Goal: Use online tool/utility: Utilize a website feature to perform a specific function

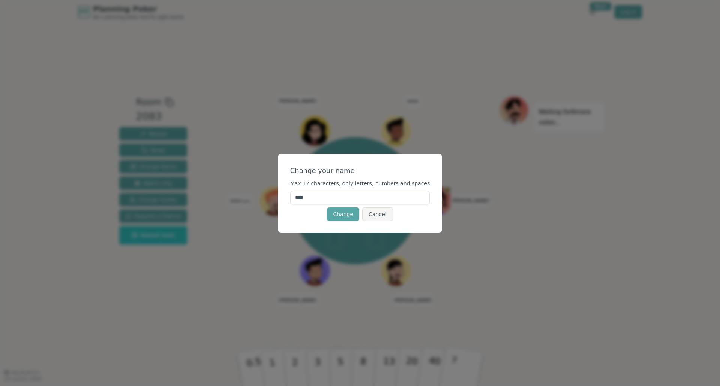
click at [314, 200] on input "****" at bounding box center [360, 197] width 140 height 13
type input "******"
click at [344, 214] on button "Change" at bounding box center [343, 214] width 32 height 13
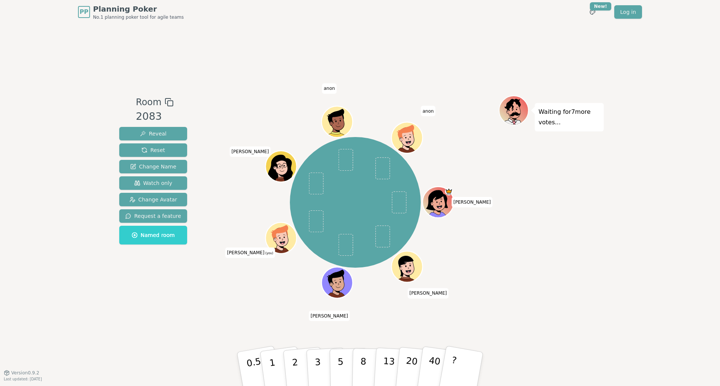
click at [266, 279] on div "[PERSON_NAME] [PERSON_NAME] [PERSON_NAME] (you) [PERSON_NAME] [PERSON_NAME]" at bounding box center [355, 202] width 287 height 187
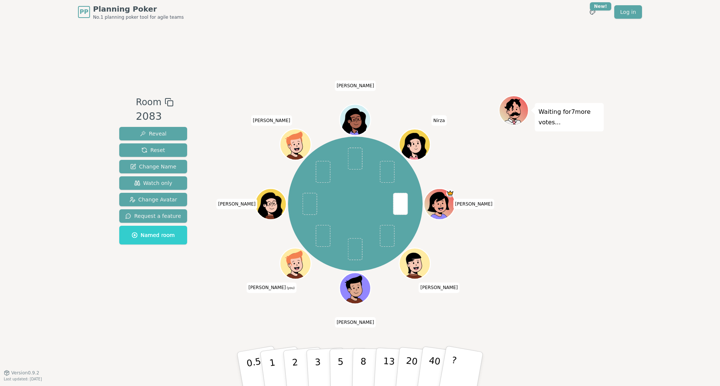
drag, startPoint x: 325, startPoint y: 369, endPoint x: 288, endPoint y: 337, distance: 49.4
click at [325, 369] on button "3" at bounding box center [326, 377] width 41 height 58
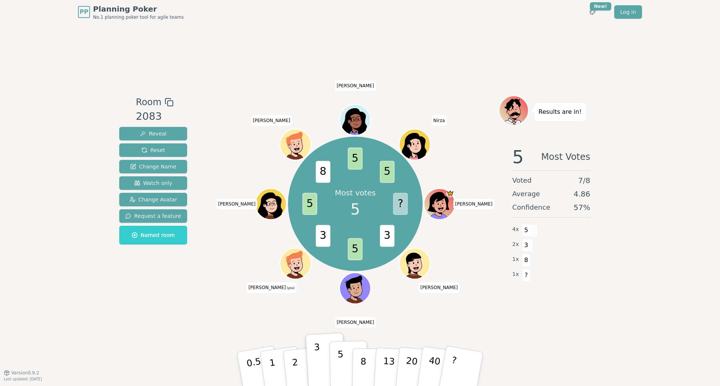
click at [344, 363] on button "5" at bounding box center [348, 369] width 39 height 57
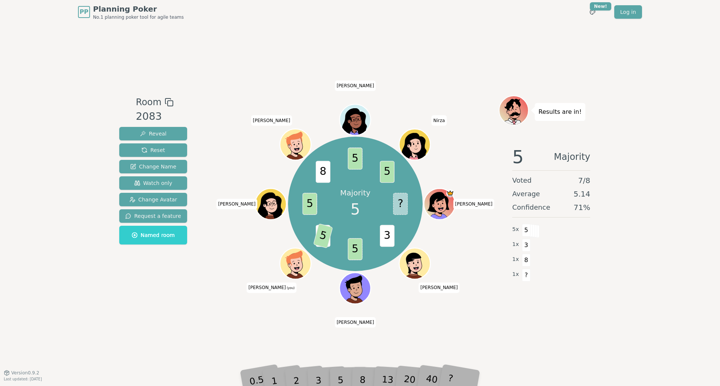
click at [219, 330] on div "Room 2083 Reveal Reset Change Name Watch only Change Avatar Request a feature N…" at bounding box center [359, 198] width 487 height 349
click at [316, 376] on div "3" at bounding box center [326, 369] width 24 height 27
click at [339, 379] on div "5" at bounding box center [348, 369] width 23 height 27
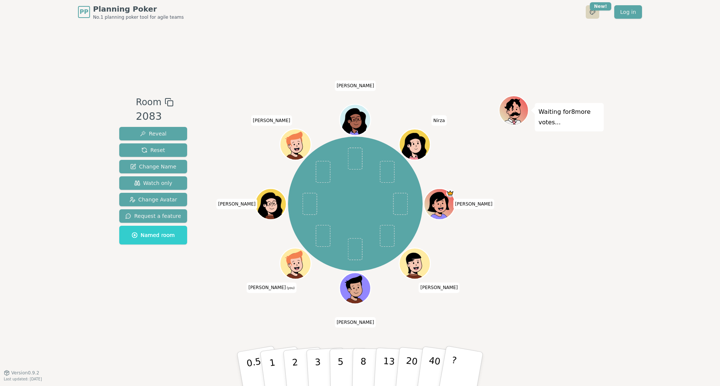
click at [592, 12] on html "PP Planning Poker No.1 planning poker tool for agile teams Toggle theme New! Lo…" at bounding box center [360, 193] width 720 height 386
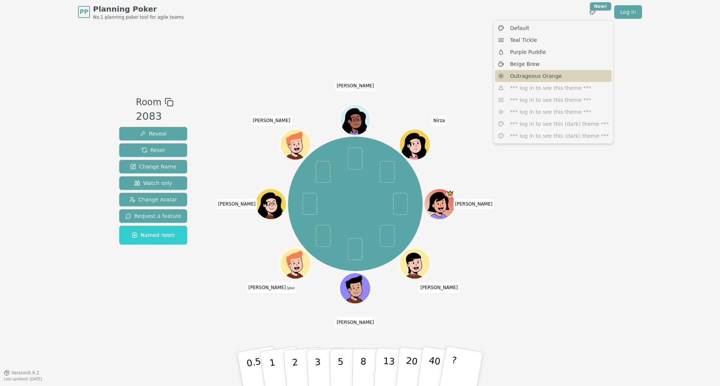
click at [555, 74] on span "Outrageous Orange" at bounding box center [536, 75] width 52 height 7
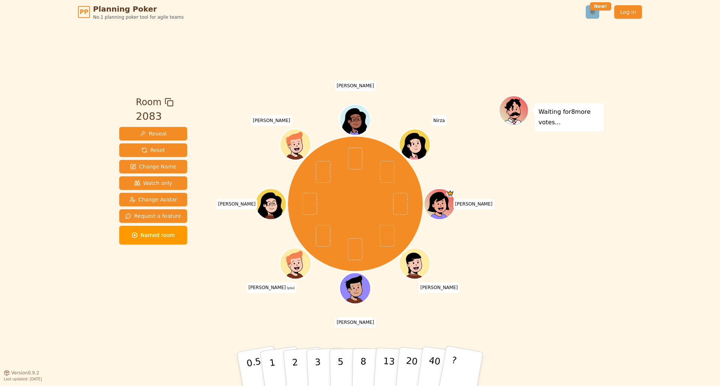
click at [593, 13] on html "PP Planning Poker No.1 planning poker tool for agile teams Toggle theme New! Lo…" at bounding box center [360, 193] width 720 height 386
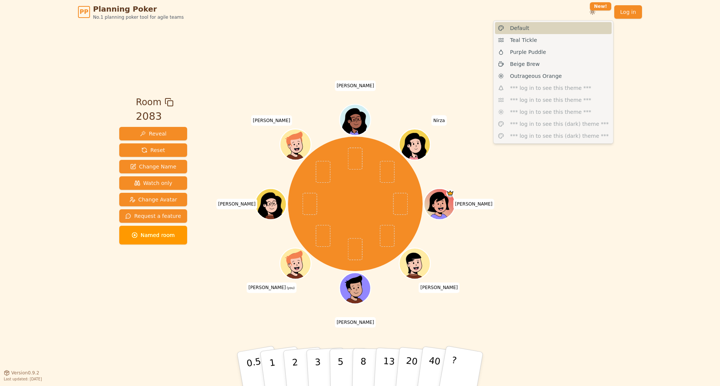
click at [558, 30] on div "Default" at bounding box center [553, 28] width 117 height 12
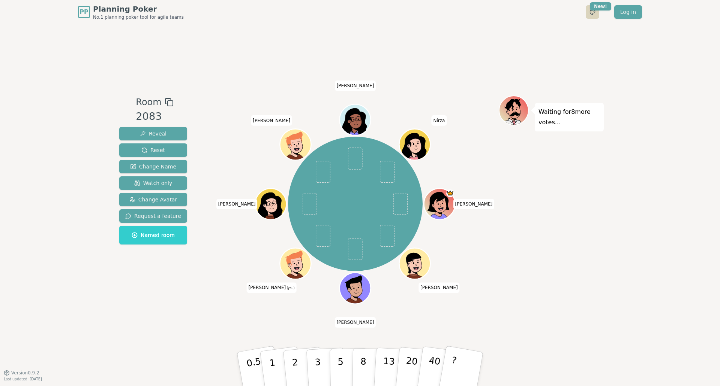
click at [592, 14] on html "PP Planning Poker No.1 planning poker tool for agile teams Toggle theme New! Lo…" at bounding box center [360, 193] width 720 height 386
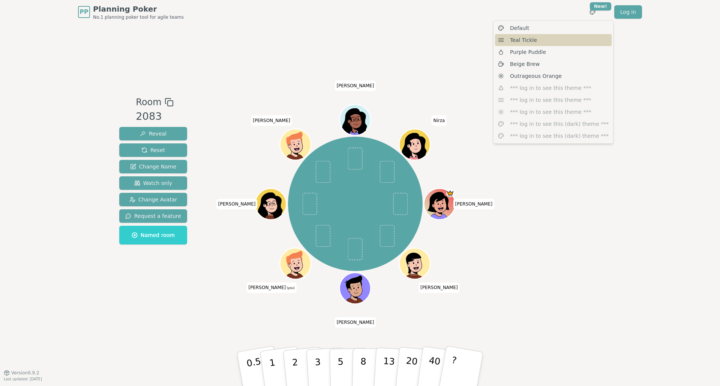
click at [571, 39] on div "Teal Tickle" at bounding box center [553, 40] width 117 height 12
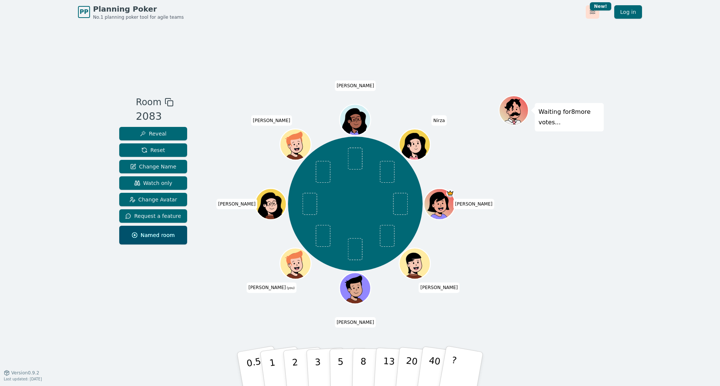
click at [593, 13] on html "PP Planning Poker No.1 planning poker tool for agile teams Toggle theme New! Lo…" at bounding box center [360, 193] width 720 height 386
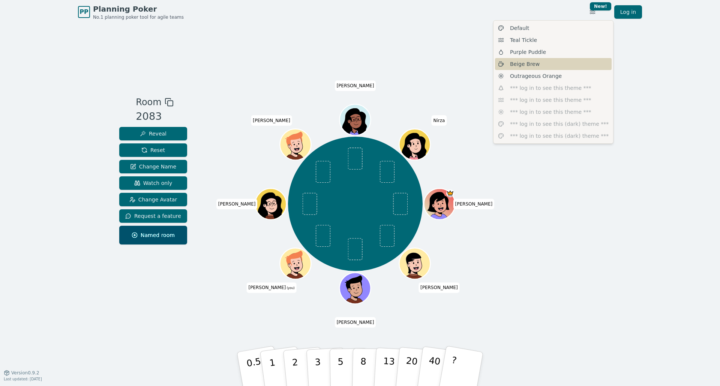
click at [564, 61] on div "Beige Brew" at bounding box center [553, 64] width 117 height 12
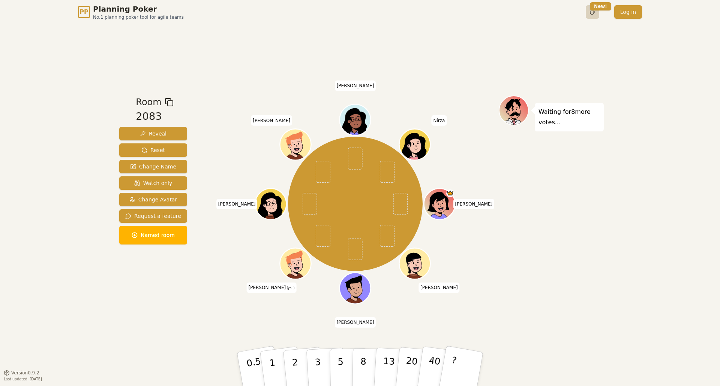
click at [591, 14] on html "PP Planning Poker No.1 planning poker tool for agile teams Toggle theme New! Lo…" at bounding box center [360, 193] width 720 height 386
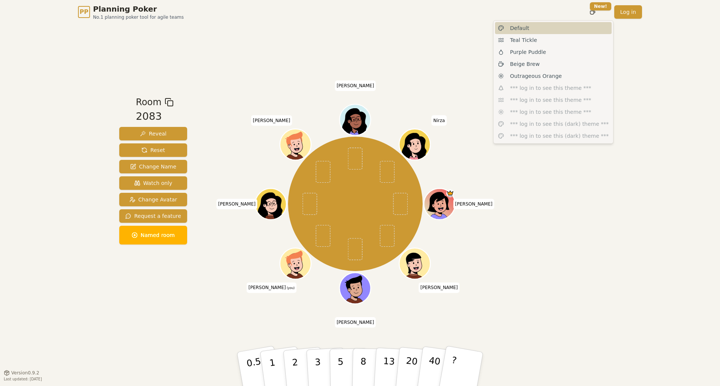
click at [564, 26] on div "Default" at bounding box center [553, 28] width 117 height 12
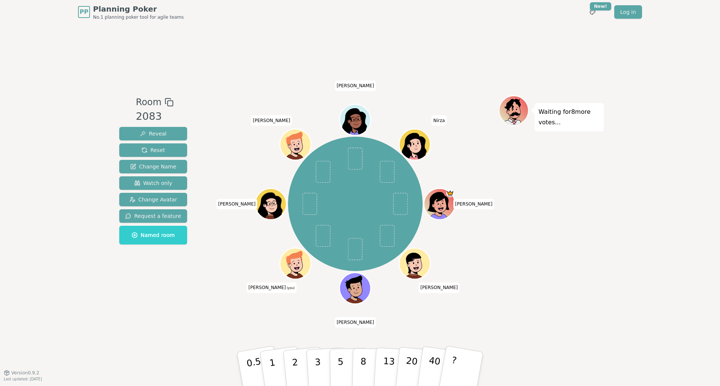
click at [498, 58] on div "Room 2083 Reveal Reset Change Name Watch only Change Avatar Request a feature N…" at bounding box center [359, 198] width 487 height 349
click at [364, 363] on p "8" at bounding box center [363, 369] width 6 height 40
click at [319, 364] on p "3" at bounding box center [318, 370] width 8 height 41
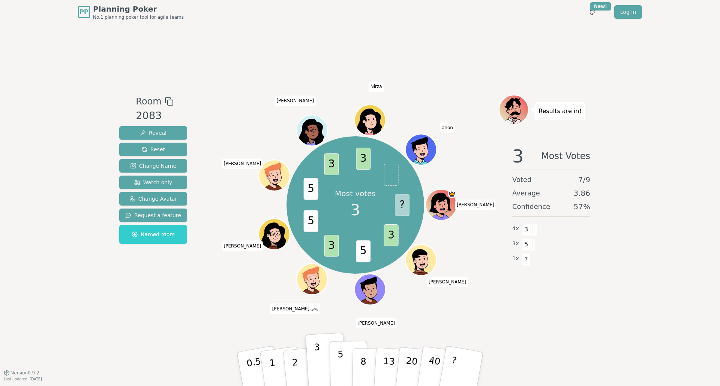
click at [347, 364] on button "5" at bounding box center [348, 369] width 39 height 57
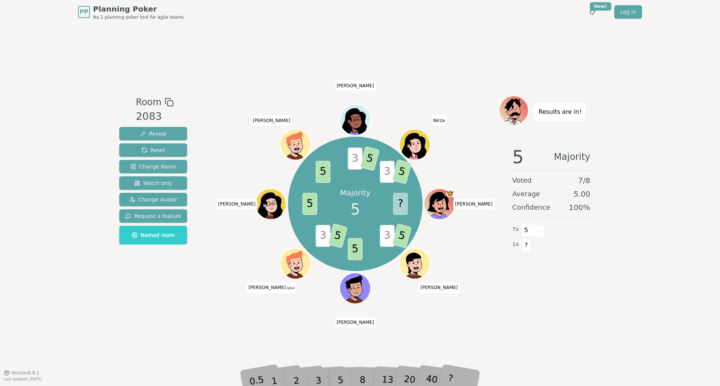
click at [337, 235] on span "5" at bounding box center [338, 236] width 20 height 25
click at [323, 238] on span "3" at bounding box center [323, 236] width 15 height 22
drag, startPoint x: 314, startPoint y: 376, endPoint x: 335, endPoint y: 382, distance: 22.1
click at [314, 376] on div "2" at bounding box center [303, 369] width 25 height 28
click at [335, 382] on div "3" at bounding box center [326, 369] width 24 height 27
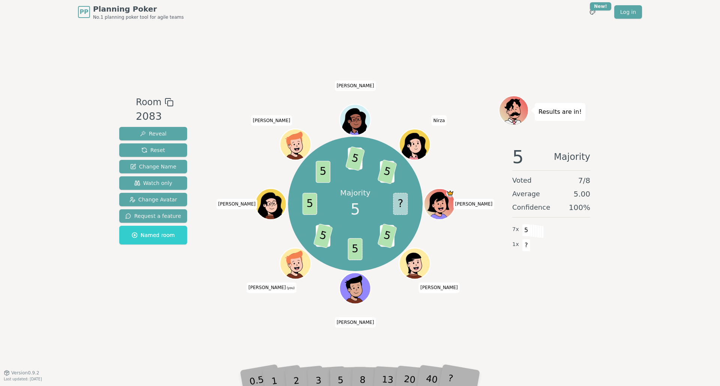
click at [305, 379] on div "2" at bounding box center [303, 369] width 25 height 28
click at [284, 379] on div "1" at bounding box center [281, 369] width 26 height 29
drag, startPoint x: 363, startPoint y: 377, endPoint x: 389, endPoint y: 374, distance: 26.4
click at [369, 376] on div "8" at bounding box center [370, 369] width 23 height 27
click at [417, 367] on div "20" at bounding box center [416, 369] width 25 height 28
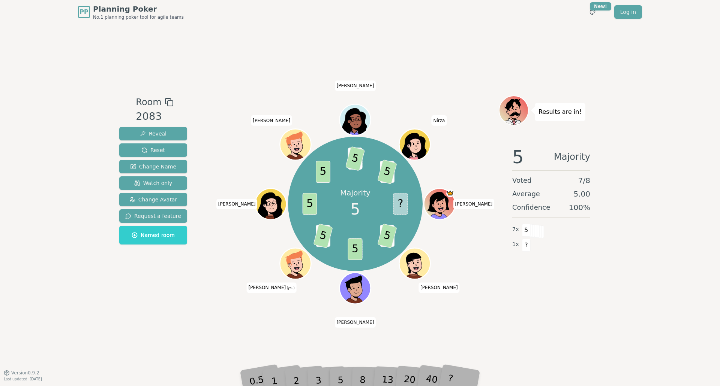
click at [385, 377] on div "13" at bounding box center [394, 369] width 24 height 27
click at [527, 311] on div "Room 2083 Reveal Reset Change Name Watch only Change Avatar Request a feature N…" at bounding box center [359, 198] width 487 height 349
click at [361, 372] on div "8" at bounding box center [370, 369] width 23 height 27
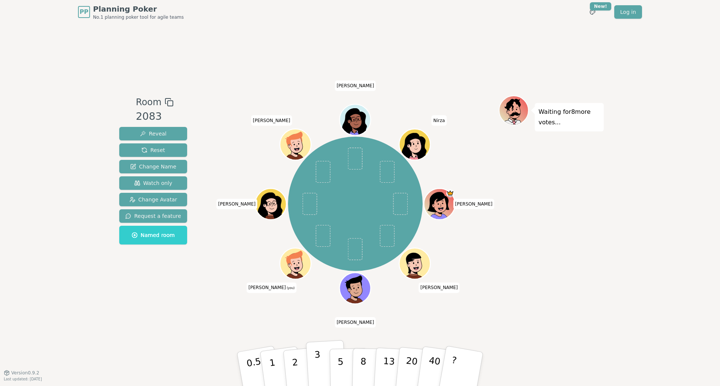
click at [315, 363] on p "3" at bounding box center [318, 370] width 8 height 41
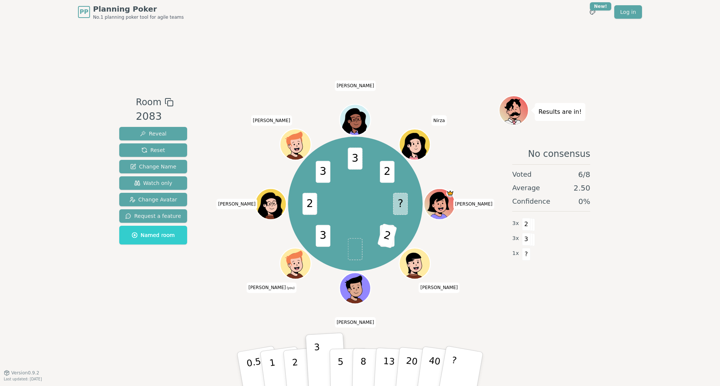
drag, startPoint x: 302, startPoint y: 362, endPoint x: 293, endPoint y: 357, distance: 10.4
click at [302, 362] on button "2" at bounding box center [304, 377] width 43 height 60
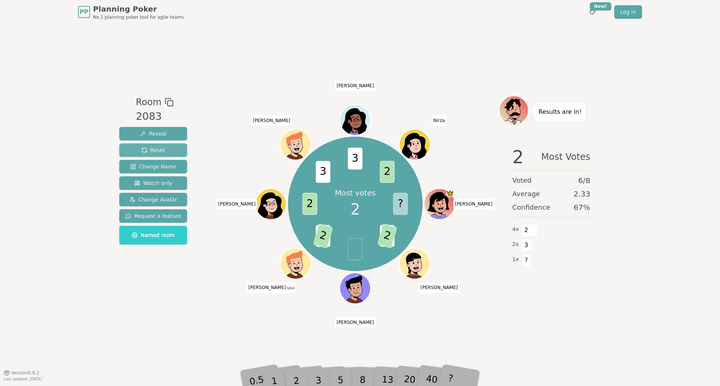
click at [172, 152] on button "Reset" at bounding box center [153, 150] width 68 height 13
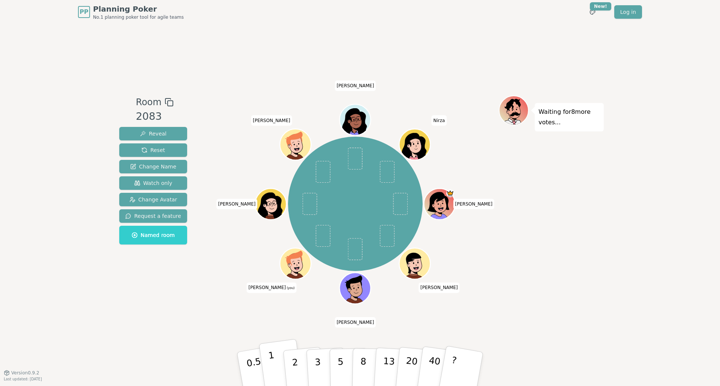
click at [279, 367] on button "1" at bounding box center [281, 369] width 45 height 61
